Goal: Find specific page/section: Find specific page/section

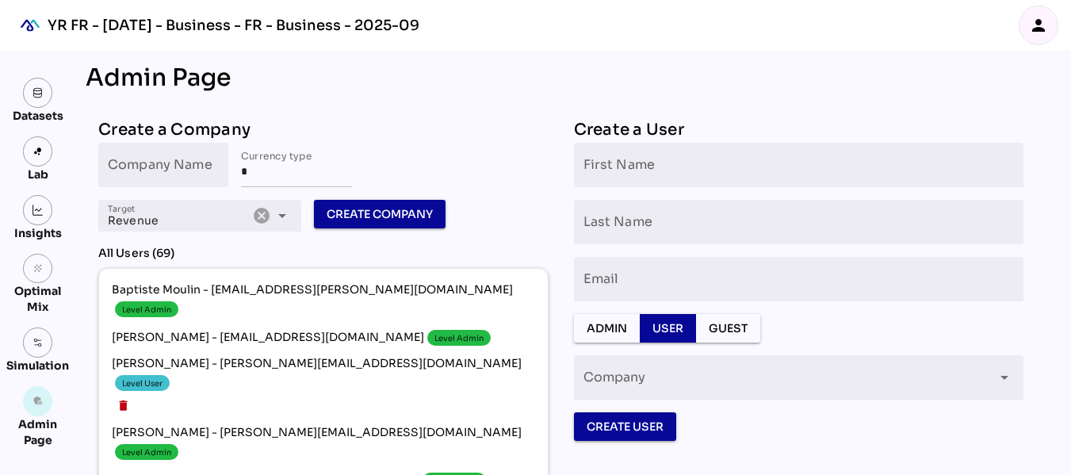
scroll to position [1102, 0]
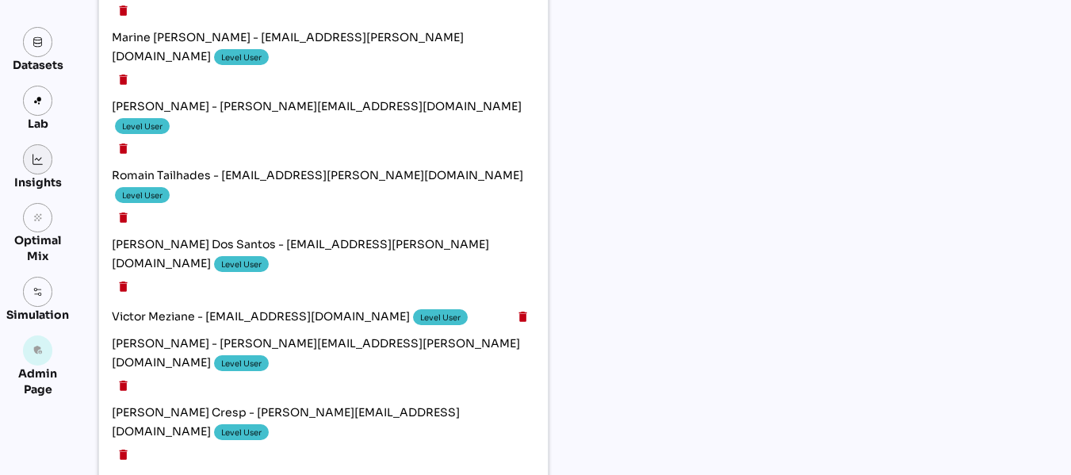
click at [49, 158] on link at bounding box center [38, 159] width 30 height 30
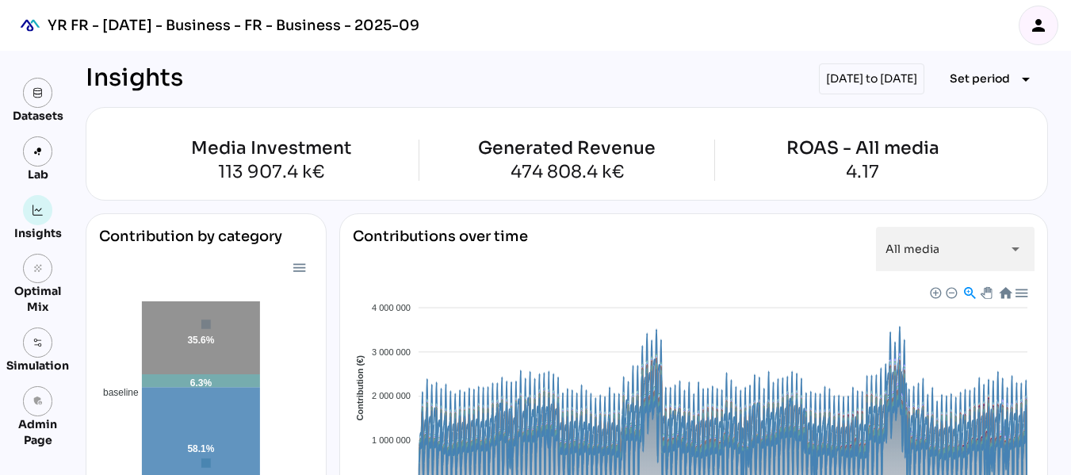
click at [1051, 26] on div "person" at bounding box center [1038, 25] width 38 height 38
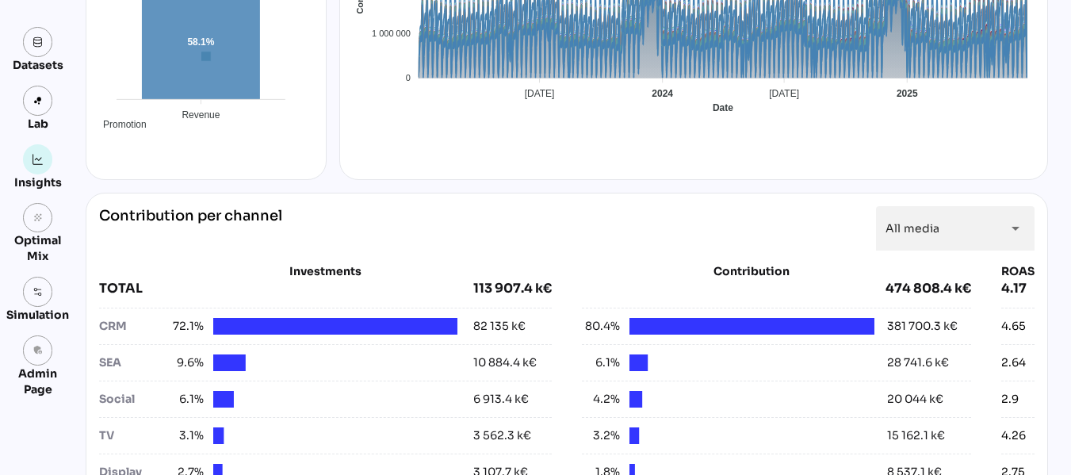
scroll to position [407, 0]
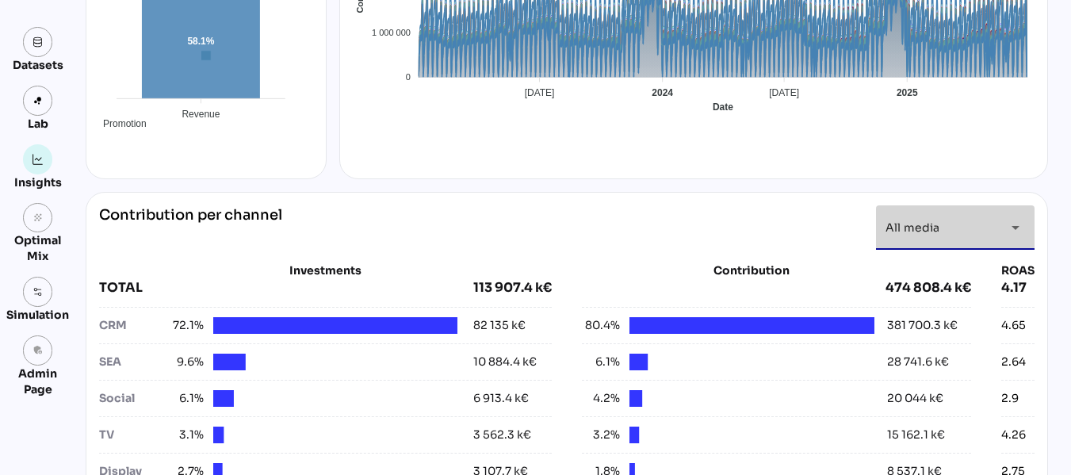
click at [1006, 226] on icon "arrow_drop_down" at bounding box center [1015, 227] width 19 height 19
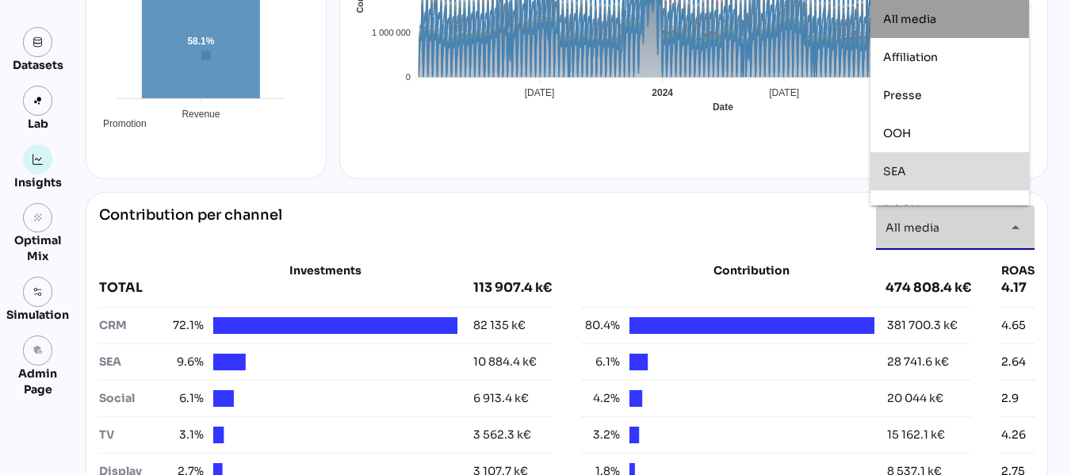
click at [955, 166] on div "SEA" at bounding box center [949, 171] width 133 height 13
type input "***"
